Goal: Information Seeking & Learning: Learn about a topic

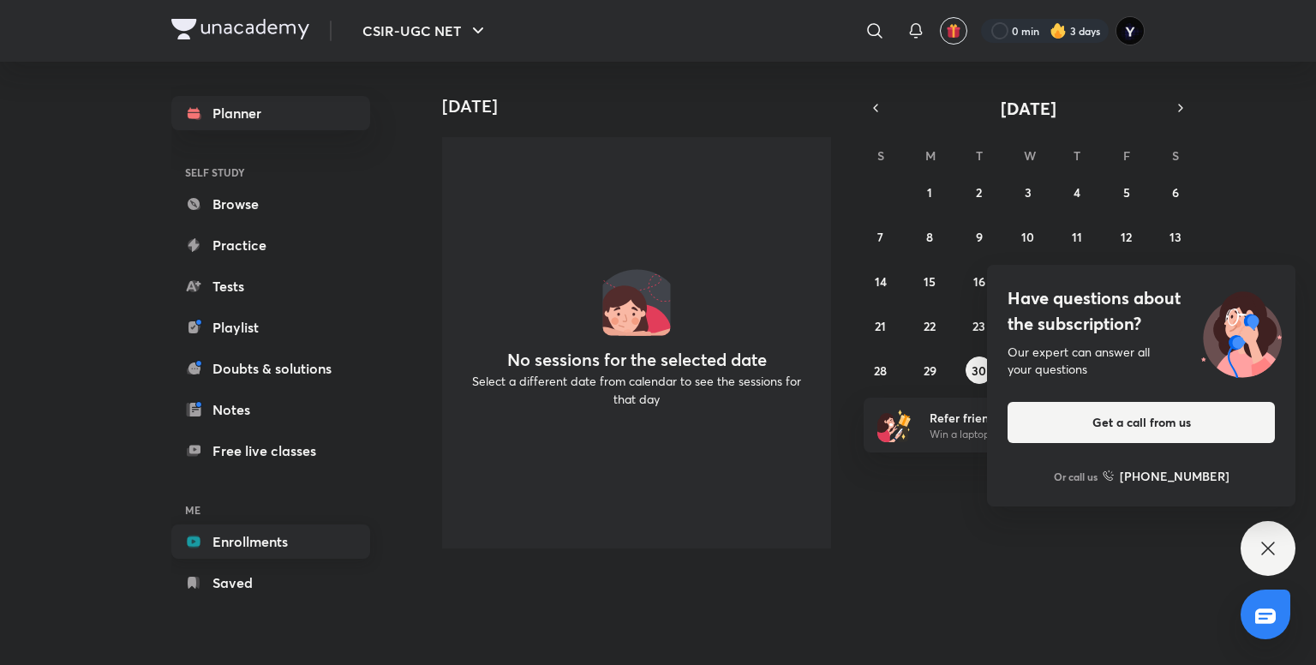
click at [283, 544] on link "Enrollments" at bounding box center [270, 541] width 199 height 34
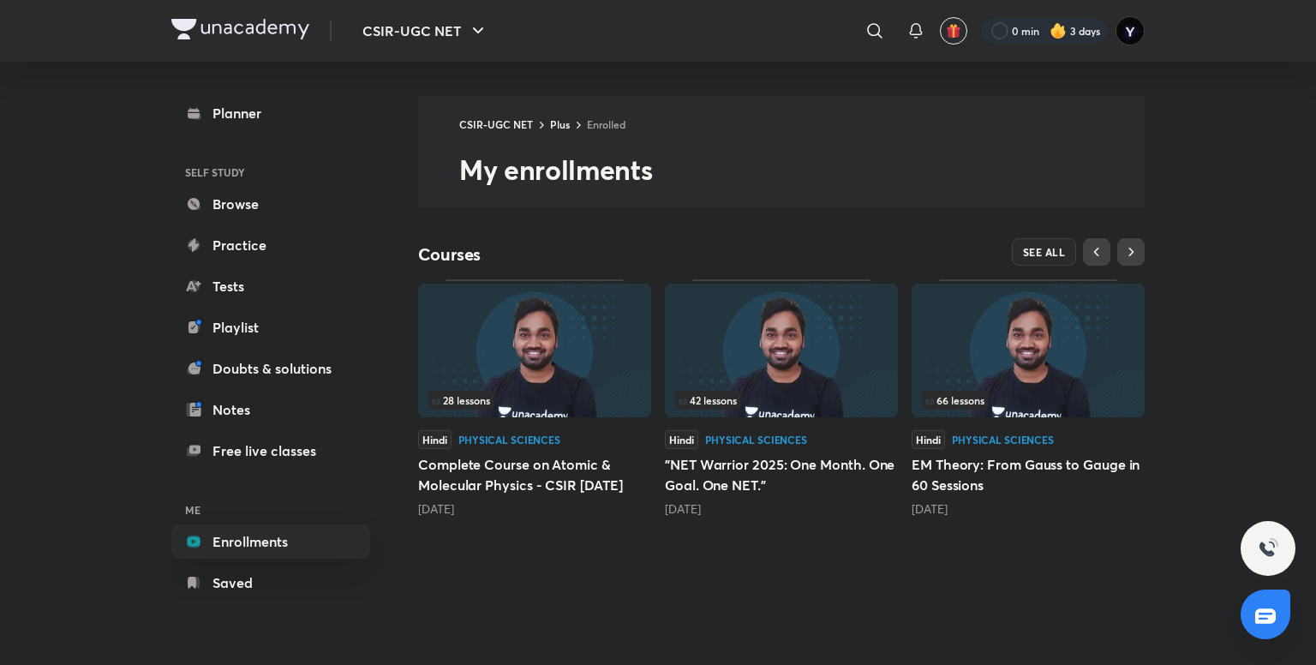
click at [540, 321] on img at bounding box center [534, 351] width 233 height 134
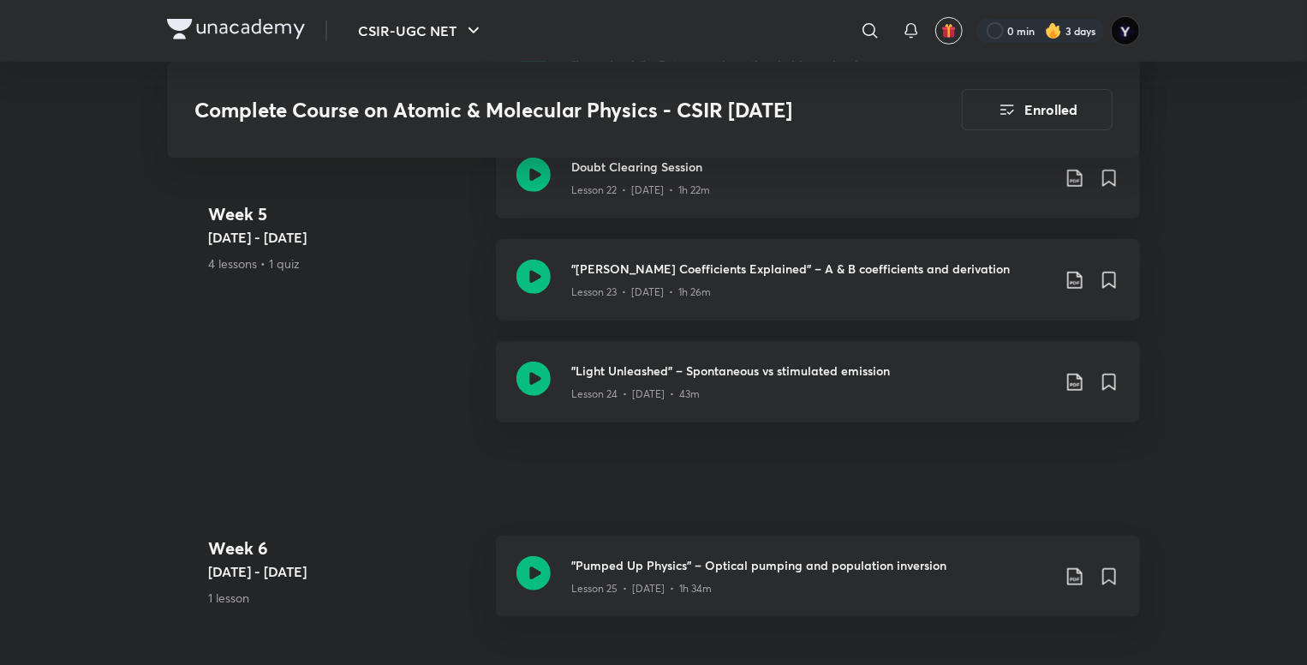
scroll to position [3746, 0]
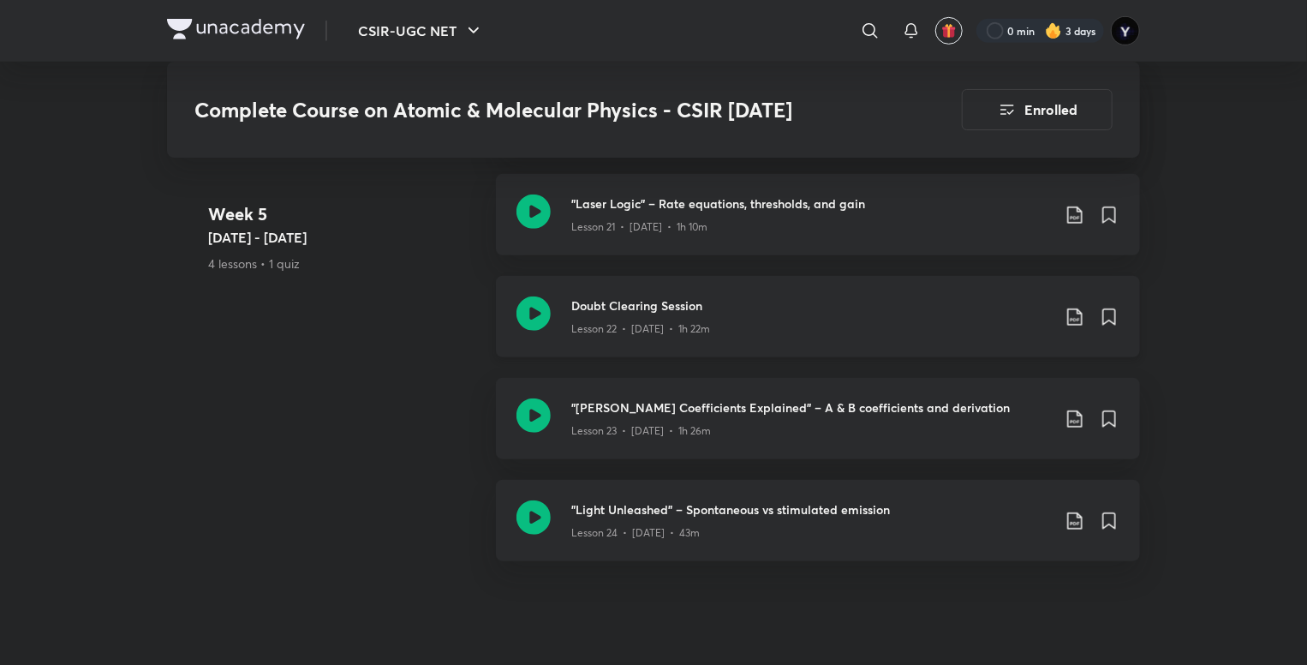
click at [718, 316] on div "Lesson 22 • [DATE] • 1h 22m" at bounding box center [811, 325] width 480 height 22
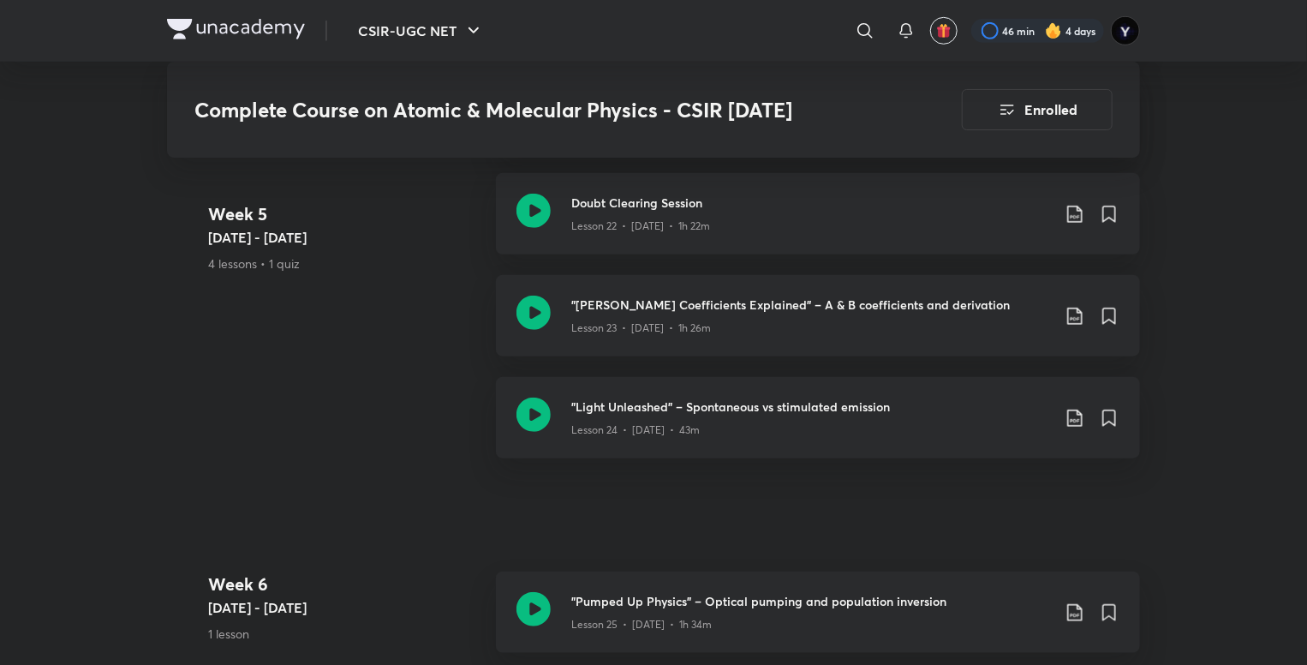
scroll to position [3846, 0]
